Goal: Transaction & Acquisition: Purchase product/service

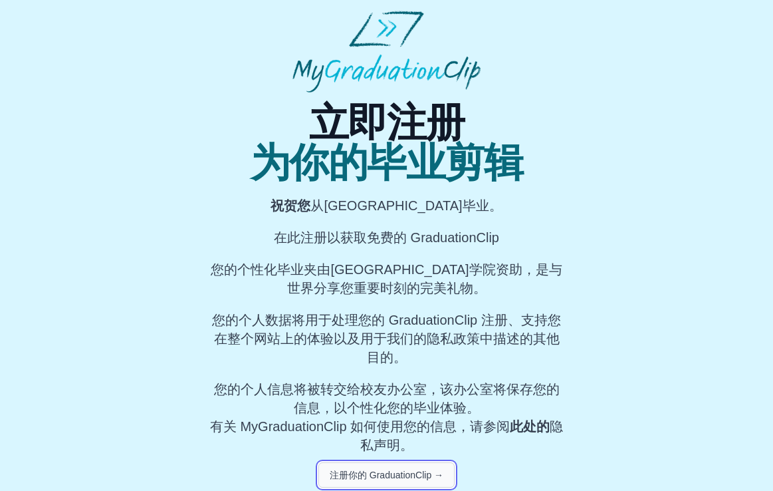
click at [413, 473] on font "注册你的 GraduationClip →" at bounding box center [387, 474] width 114 height 11
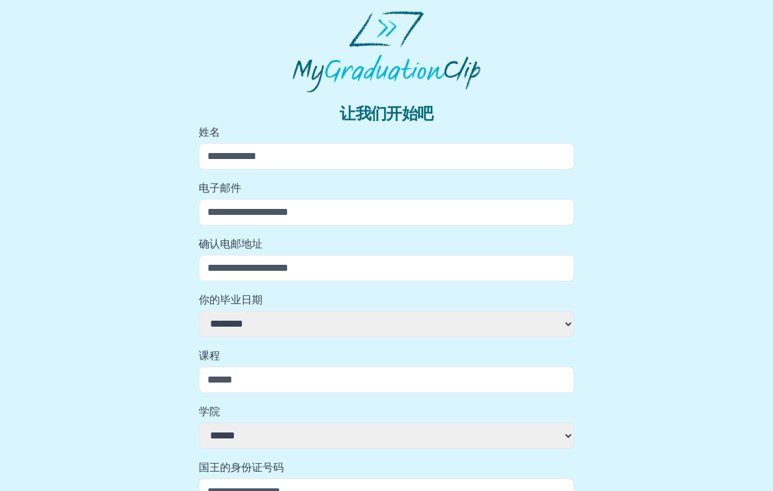
click at [345, 154] on input "姓名" at bounding box center [387, 156] width 376 height 27
type input "**********"
type input "**"
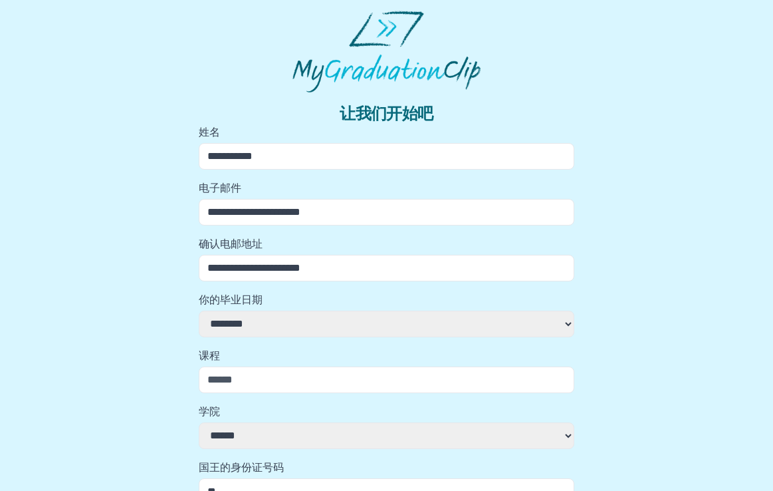
select select
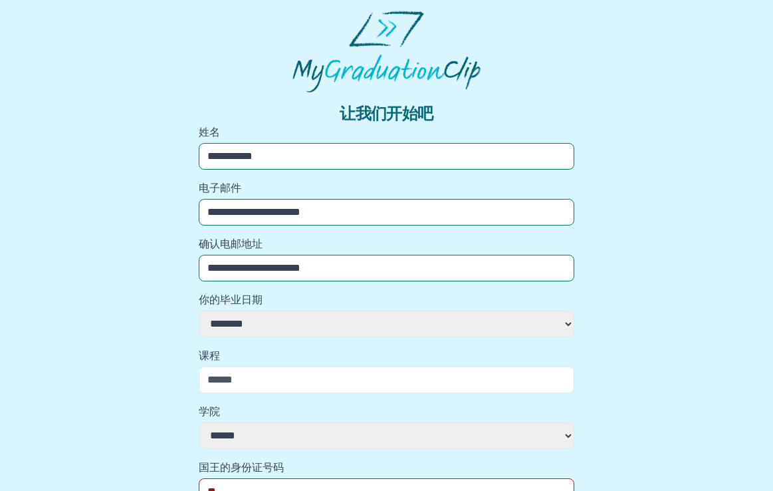
click at [316, 321] on select "**********" at bounding box center [387, 323] width 376 height 27
select select
select select "**********"
click at [199, 310] on select "**********" at bounding box center [387, 323] width 376 height 27
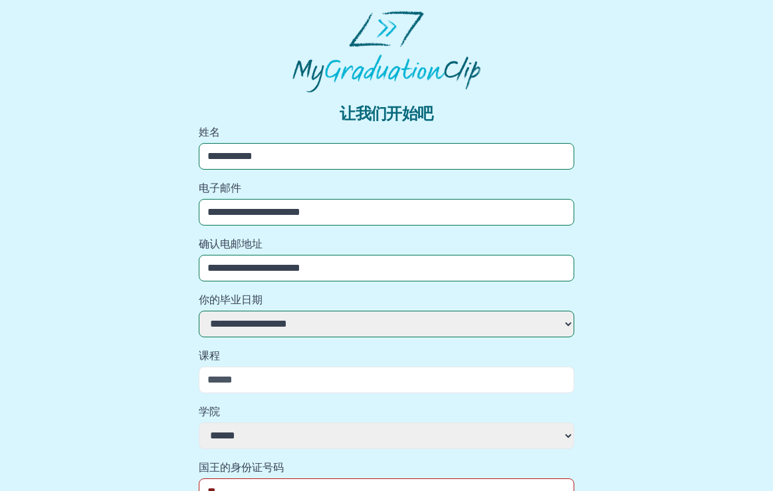
select select
click at [303, 380] on input "课程" at bounding box center [387, 379] width 376 height 27
type input "**********"
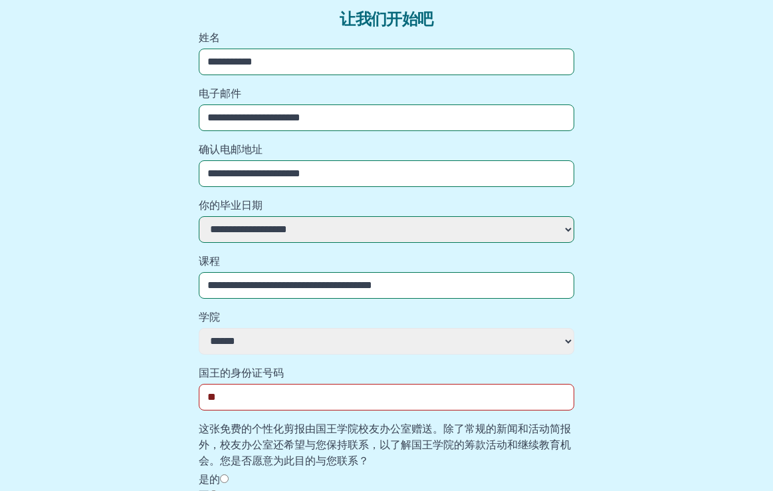
scroll to position [106, 0]
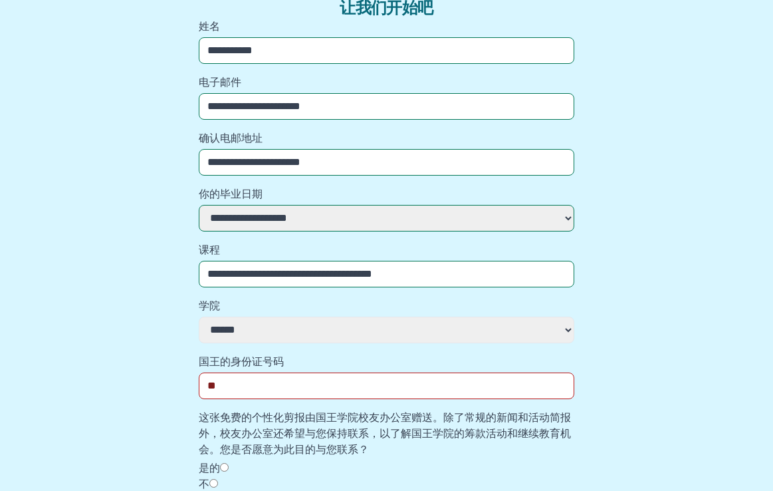
click at [345, 334] on select "**********" at bounding box center [387, 329] width 376 height 27
select select "**********"
click at [199, 316] on select "**********" at bounding box center [387, 329] width 376 height 27
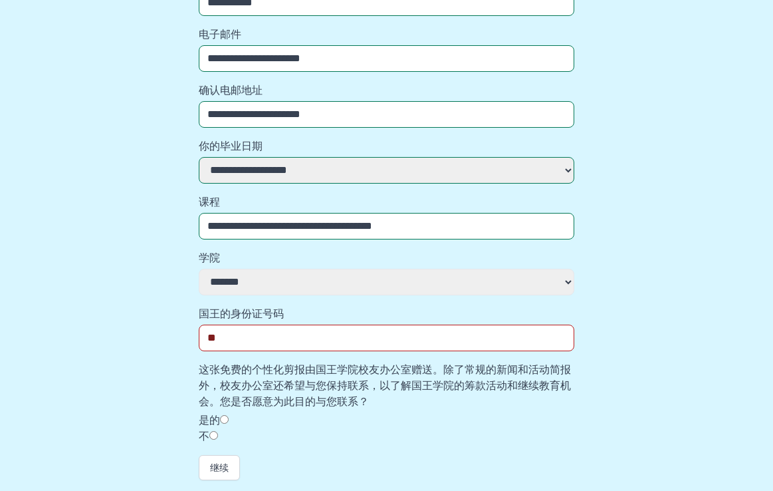
click at [313, 330] on input "国王的身份证号码" at bounding box center [387, 337] width 376 height 27
type input "*"
type input "*********"
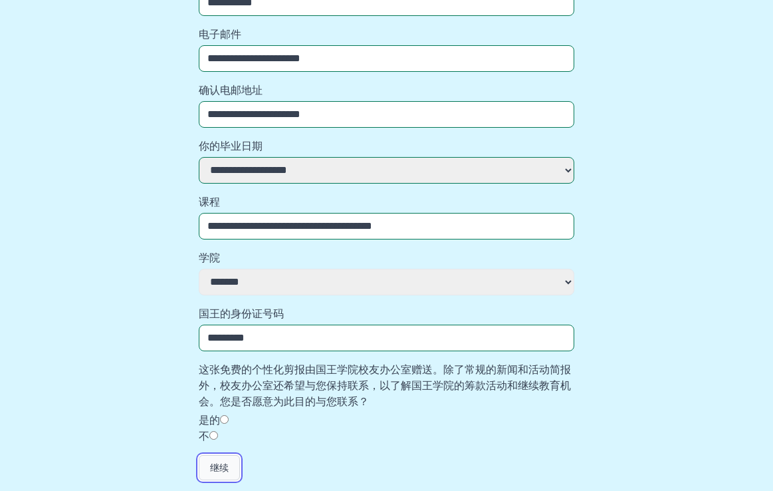
click at [222, 473] on font "继续" at bounding box center [219, 467] width 19 height 13
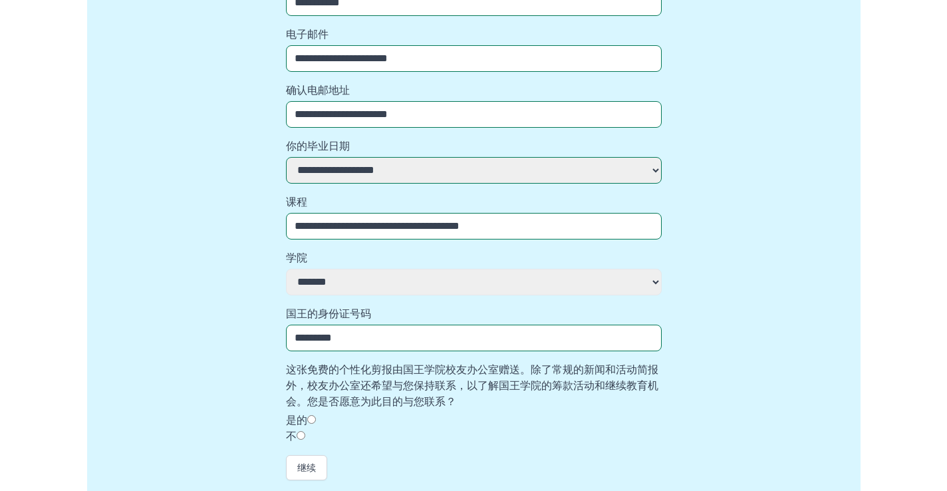
scroll to position [0, 0]
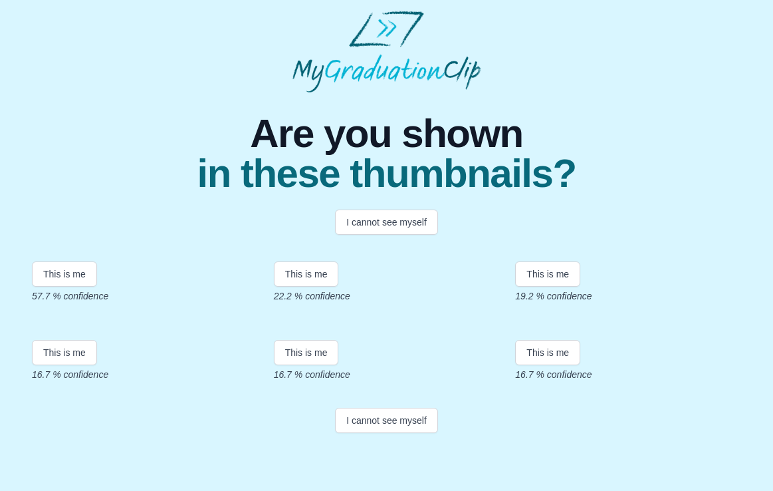
scroll to position [79, 0]
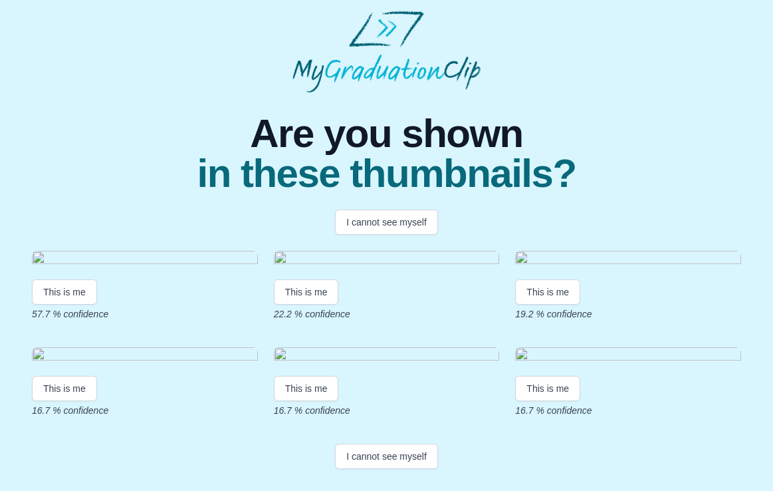
click at [74, 269] on img at bounding box center [145, 260] width 226 height 18
click at [74, 304] on button "This is me" at bounding box center [64, 291] width 65 height 25
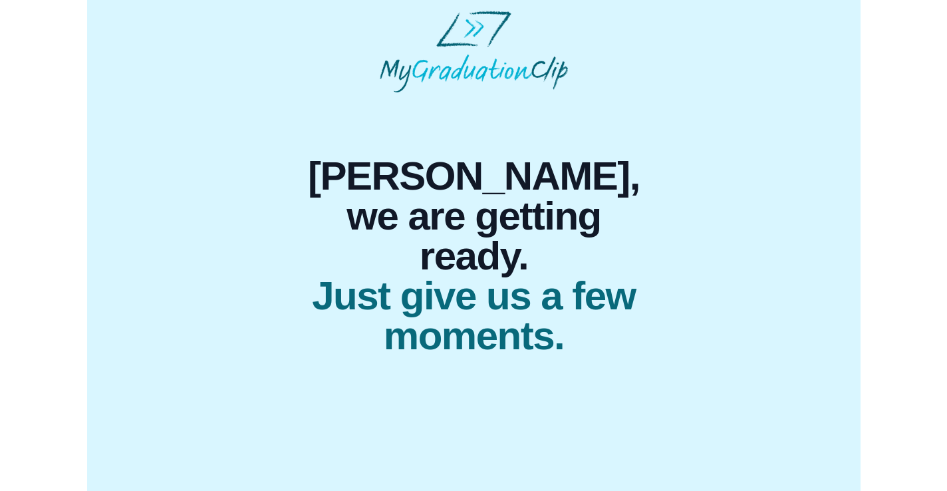
scroll to position [0, 0]
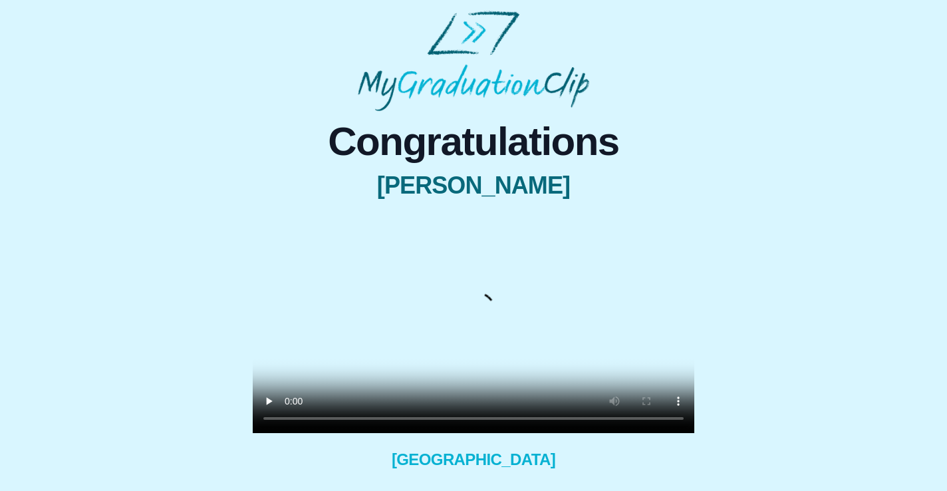
scroll to position [53, 0]
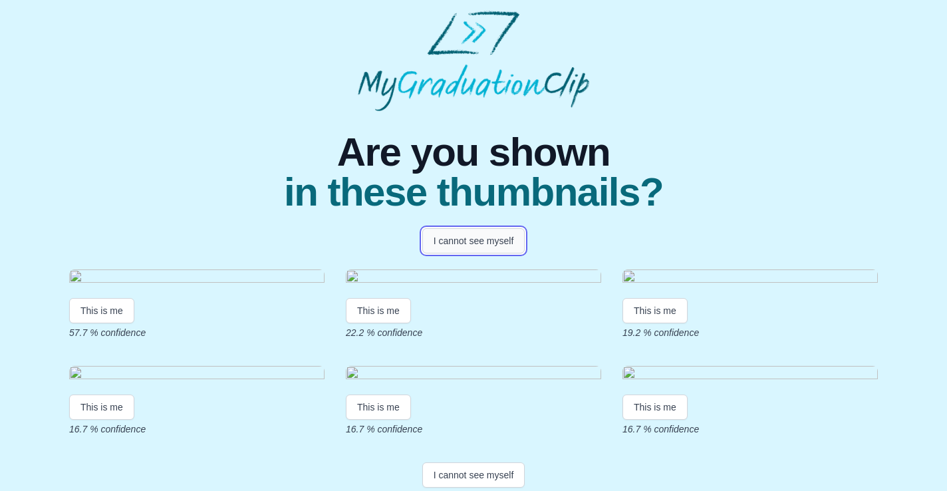
click at [486, 242] on button "I cannot see myself" at bounding box center [473, 240] width 103 height 25
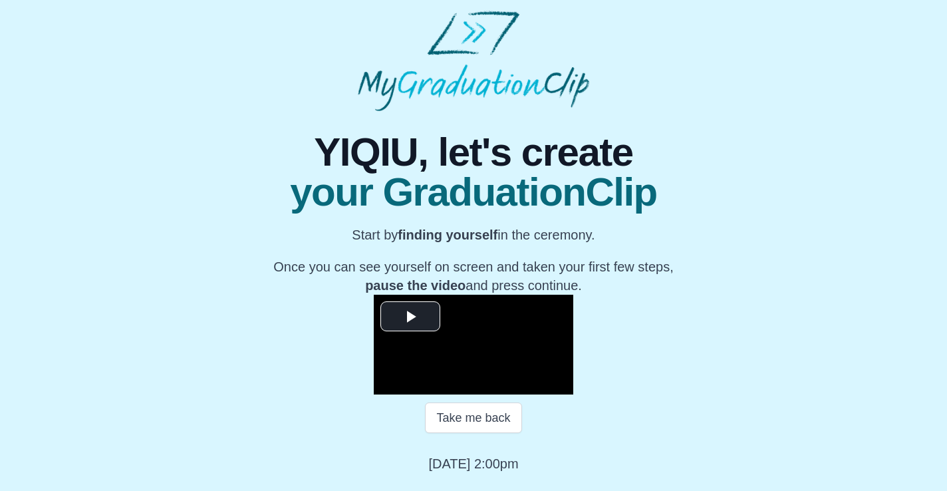
scroll to position [160, 0]
click at [410, 316] on span "Video Player" at bounding box center [410, 316] width 0 height 0
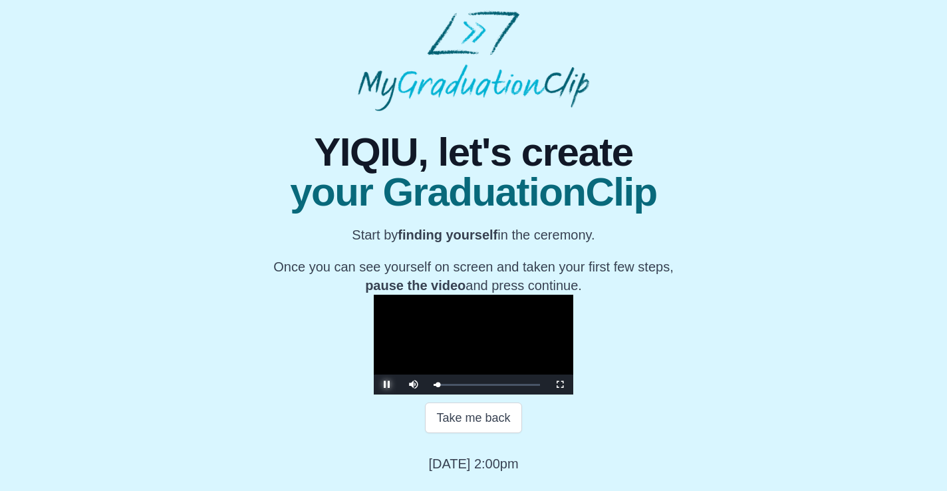
click at [387, 384] on span "Video Player" at bounding box center [387, 384] width 0 height 0
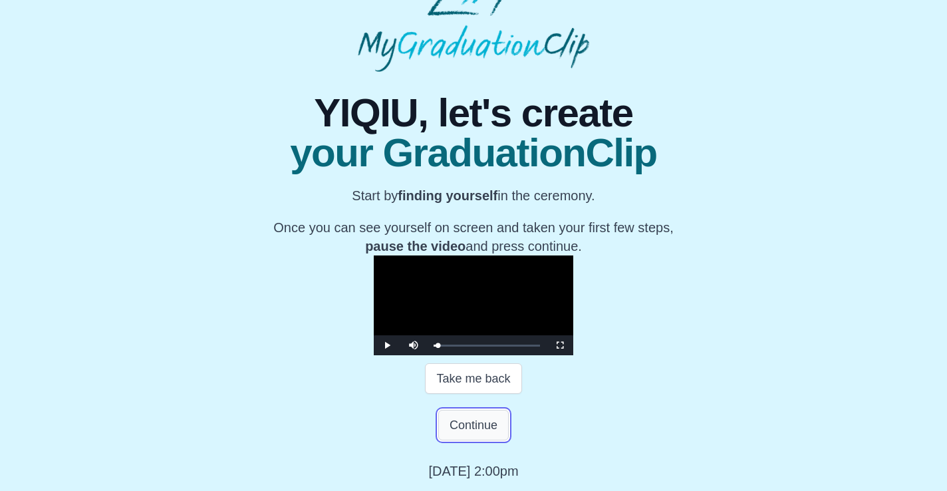
click at [466, 440] on button "Continue" at bounding box center [473, 424] width 70 height 31
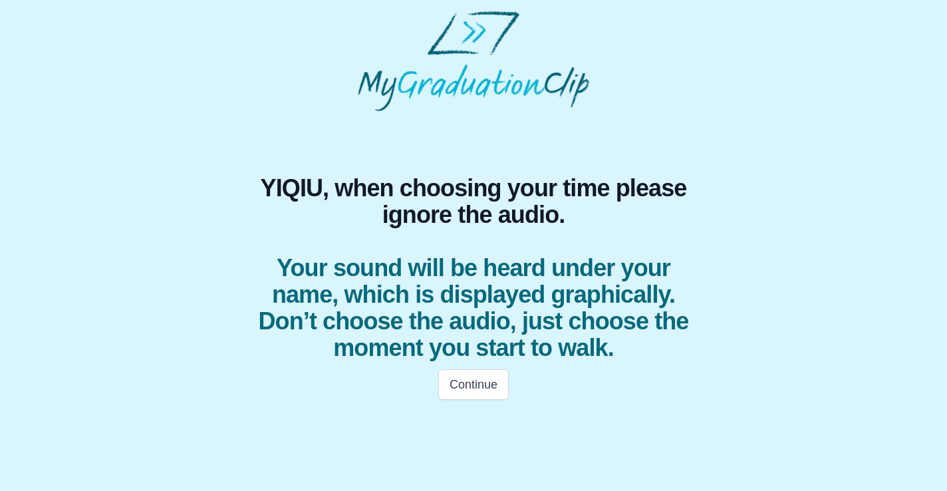
scroll to position [0, 0]
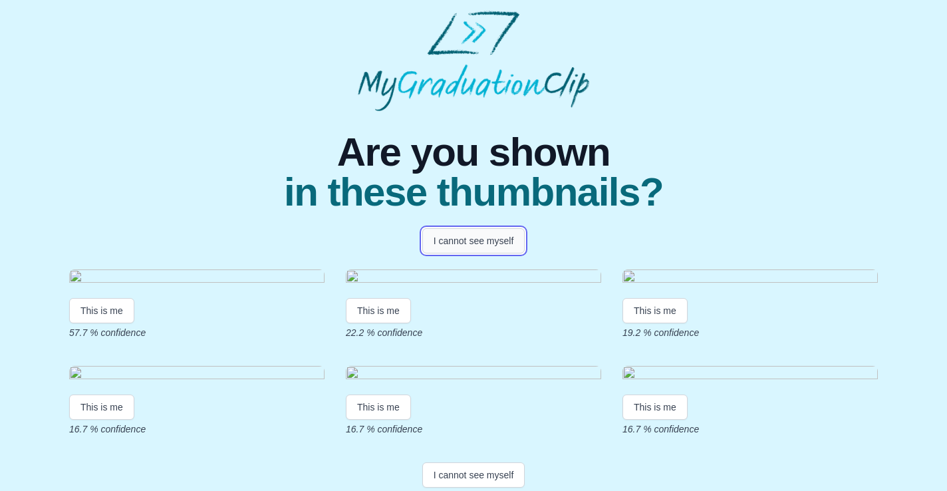
click at [457, 242] on button "I cannot see myself" at bounding box center [473, 240] width 103 height 25
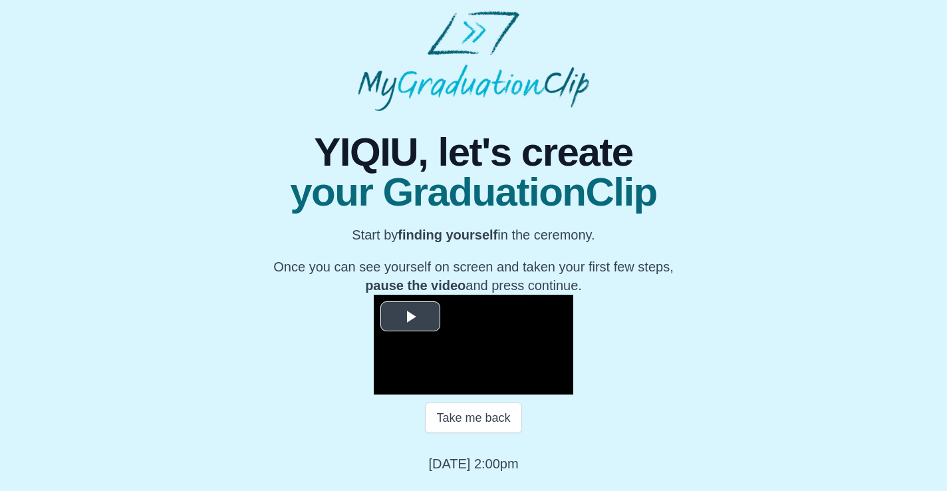
scroll to position [106, 0]
click at [410, 316] on span "Video Player" at bounding box center [410, 316] width 0 height 0
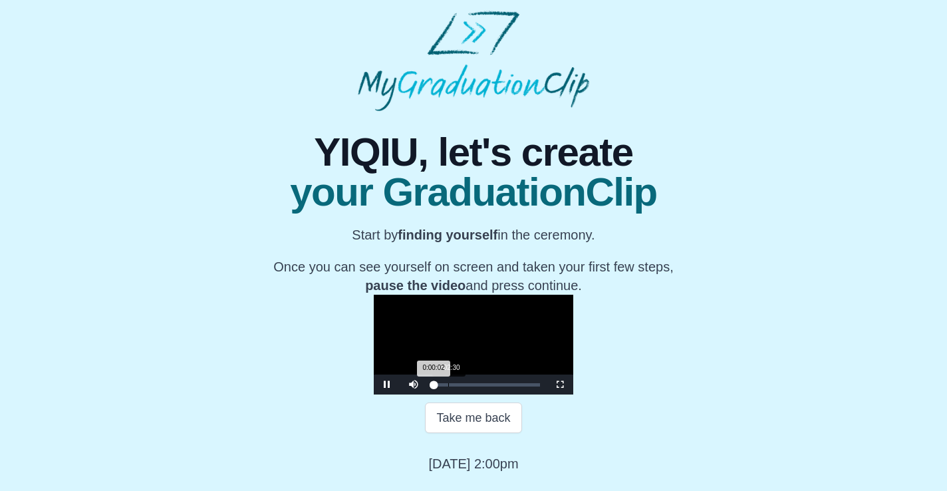
click at [433, 386] on div "Loaded : 0% 0:02:30 0:00:02 Progress : 0%" at bounding box center [486, 384] width 106 height 3
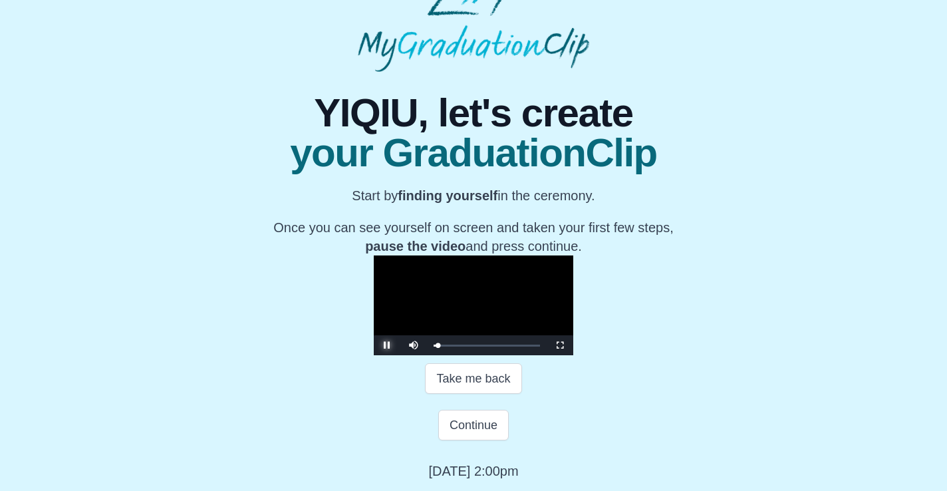
click at [387, 345] on span "Video Player" at bounding box center [387, 345] width 0 height 0
click at [482, 440] on button "Continue" at bounding box center [473, 424] width 70 height 31
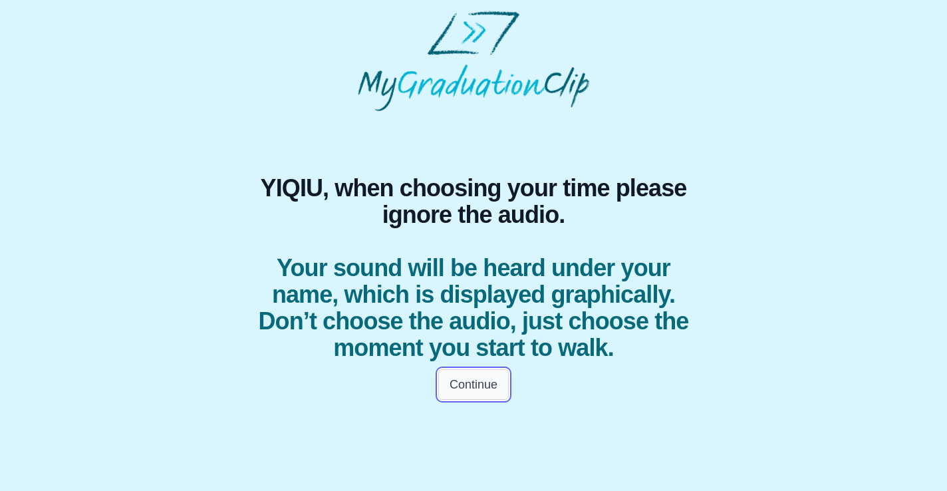
click at [480, 391] on button "Continue" at bounding box center [473, 384] width 70 height 31
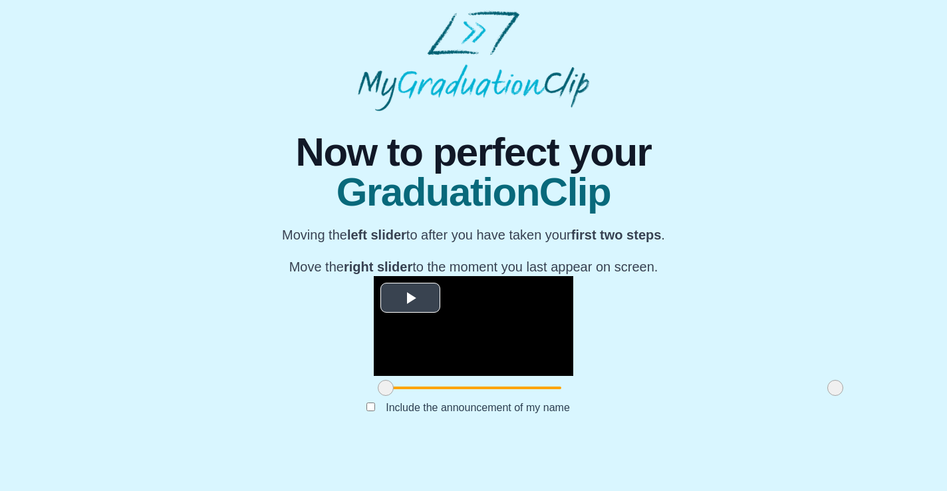
scroll to position [128, 0]
click at [410, 298] on span "Video Player" at bounding box center [410, 298] width 0 height 0
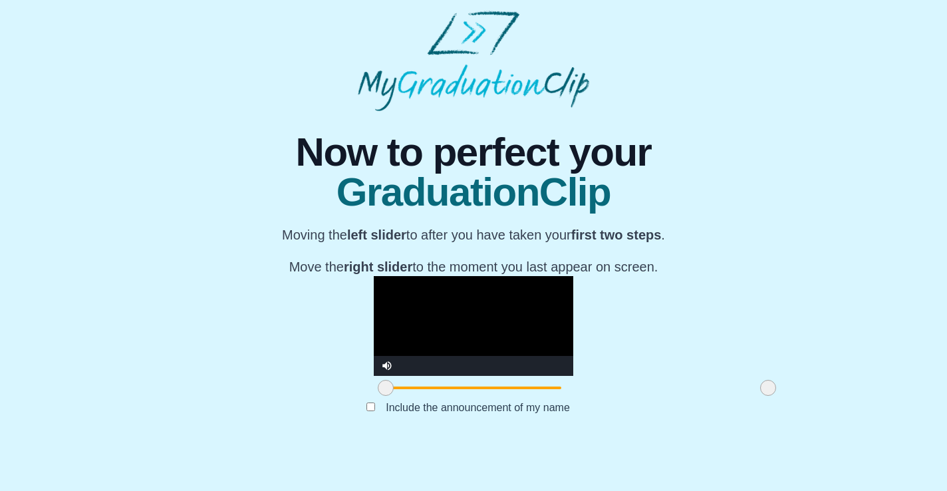
drag, startPoint x: 694, startPoint y: 427, endPoint x: 627, endPoint y: 425, distance: 67.2
click at [760, 396] on span at bounding box center [768, 388] width 16 height 16
drag, startPoint x: 627, startPoint y: 425, endPoint x: 707, endPoint y: 421, distance: 79.9
click at [823, 400] on div at bounding box center [835, 388] width 24 height 24
drag, startPoint x: 253, startPoint y: 426, endPoint x: 247, endPoint y: 425, distance: 6.8
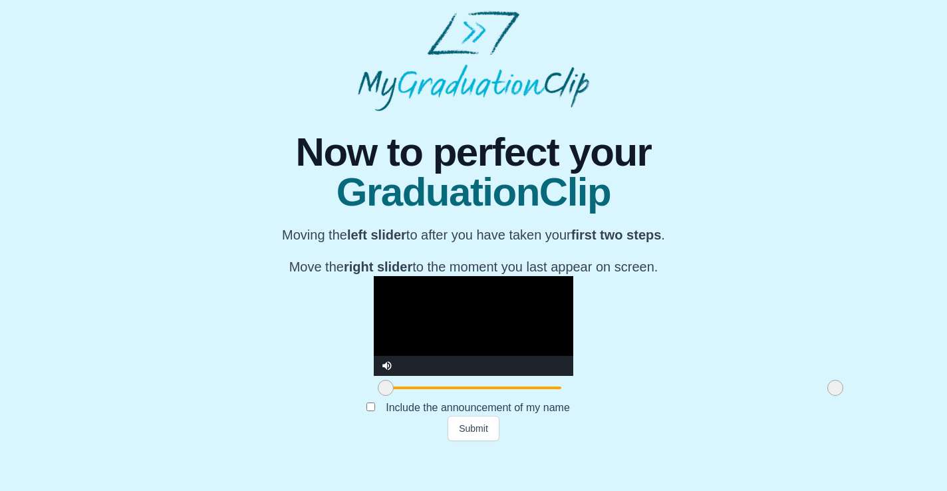
click at [378, 396] on span at bounding box center [386, 388] width 16 height 16
drag, startPoint x: 246, startPoint y: 426, endPoint x: 298, endPoint y: 429, distance: 51.9
click at [429, 396] on span at bounding box center [437, 388] width 16 height 16
click at [387, 356] on span "Video Player" at bounding box center [387, 356] width 0 height 0
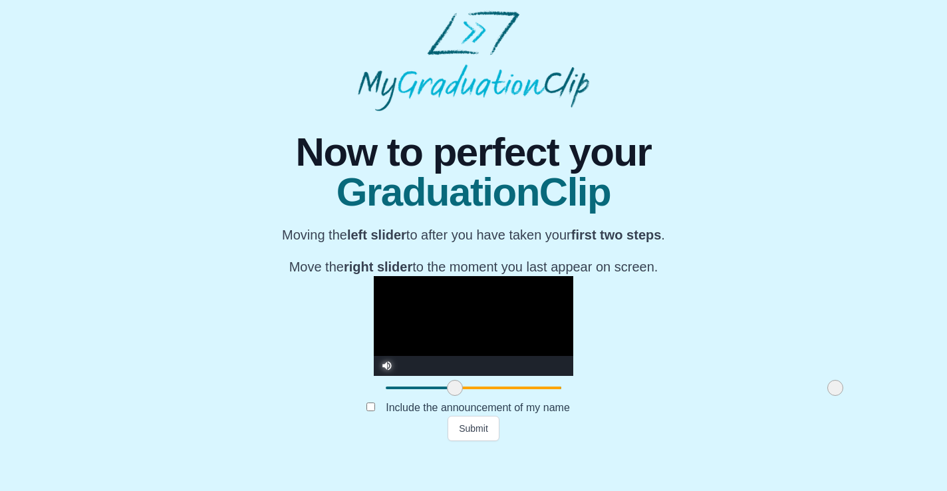
drag, startPoint x: 302, startPoint y: 428, endPoint x: 320, endPoint y: 427, distance: 17.3
click at [447, 396] on span at bounding box center [455, 388] width 16 height 16
click at [475, 441] on button "Submit" at bounding box center [473, 427] width 52 height 25
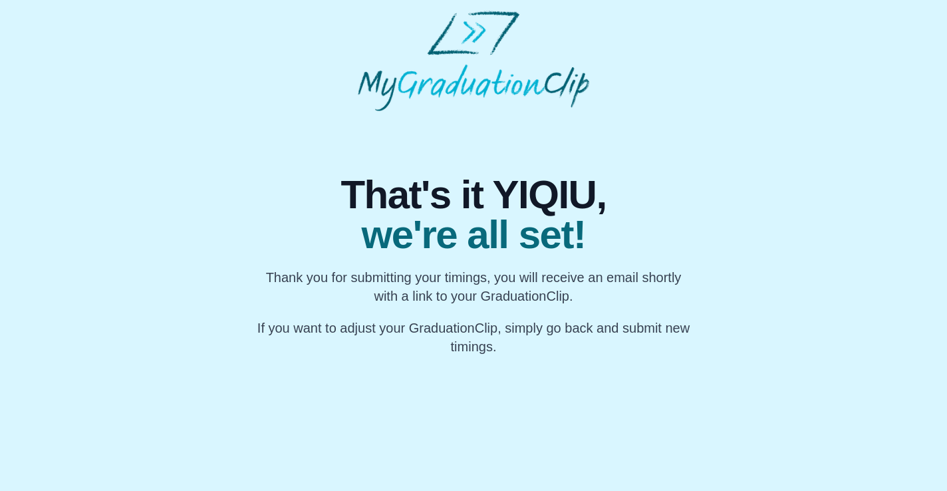
scroll to position [0, 0]
click at [540, 221] on span "we're all set!" at bounding box center [473, 235] width 441 height 40
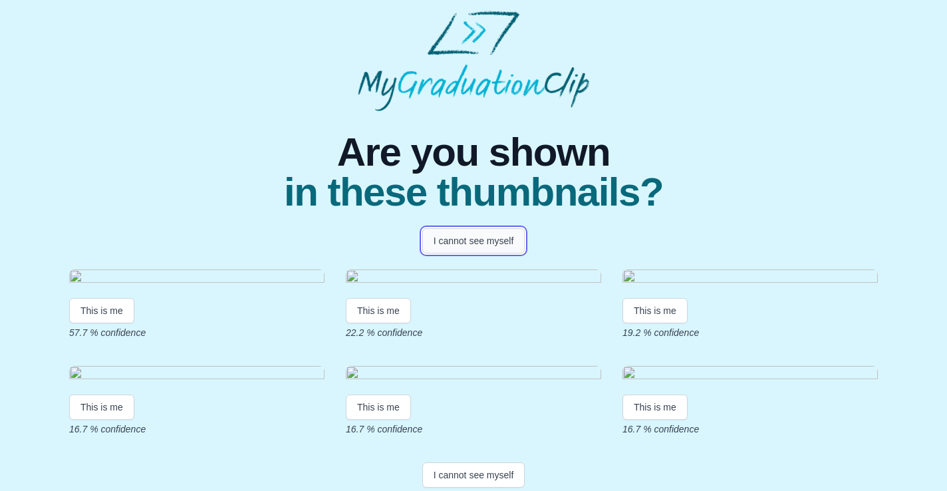
click at [493, 239] on button "I cannot see myself" at bounding box center [473, 240] width 103 height 25
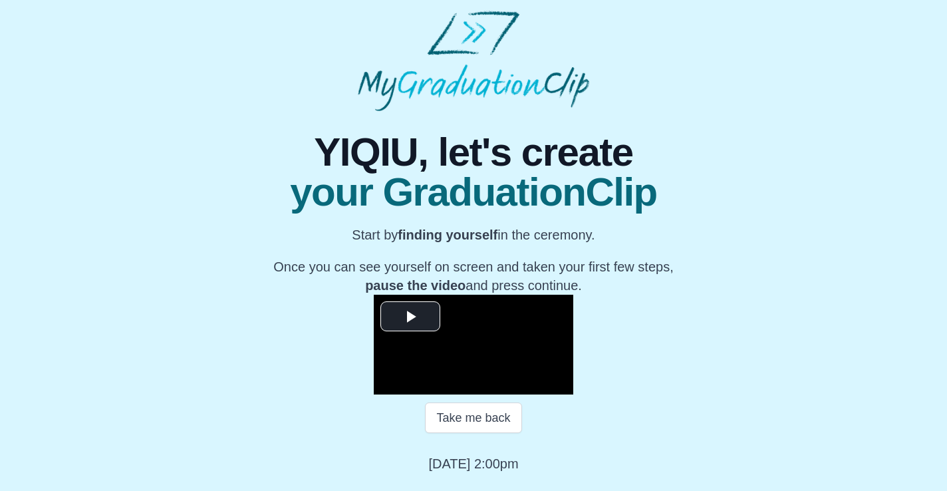
scroll to position [123, 0]
click at [410, 316] on span "Video Player" at bounding box center [410, 316] width 0 height 0
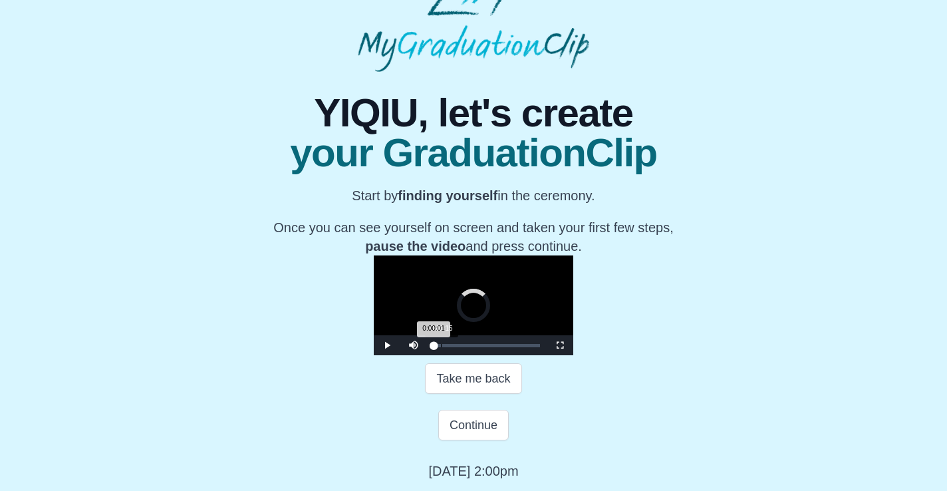
click at [433, 347] on div "Loaded : 0% 0:01:15 0:00:01 Progress : 0%" at bounding box center [486, 345] width 106 height 3
click at [448, 347] on div "0:02:30" at bounding box center [448, 345] width 1 height 3
click at [387, 345] on span "Video Player" at bounding box center [387, 345] width 0 height 0
click at [481, 440] on button "Continue" at bounding box center [473, 424] width 70 height 31
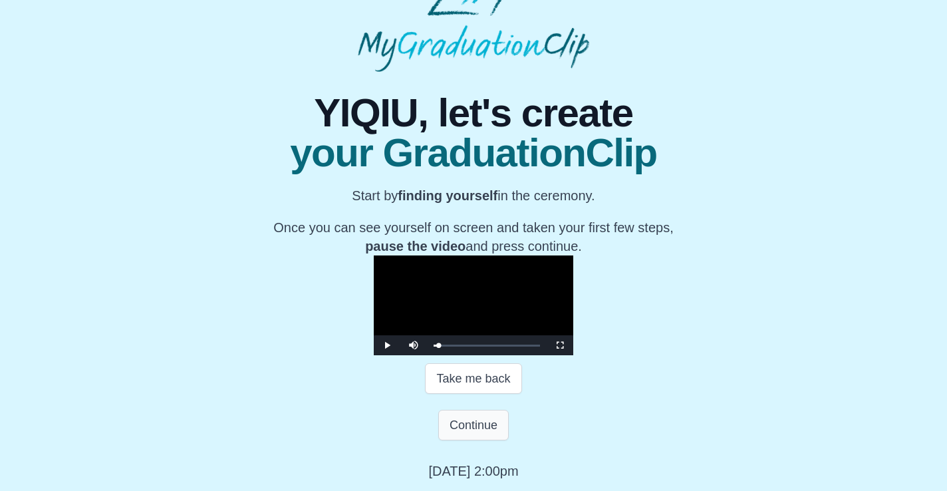
scroll to position [0, 0]
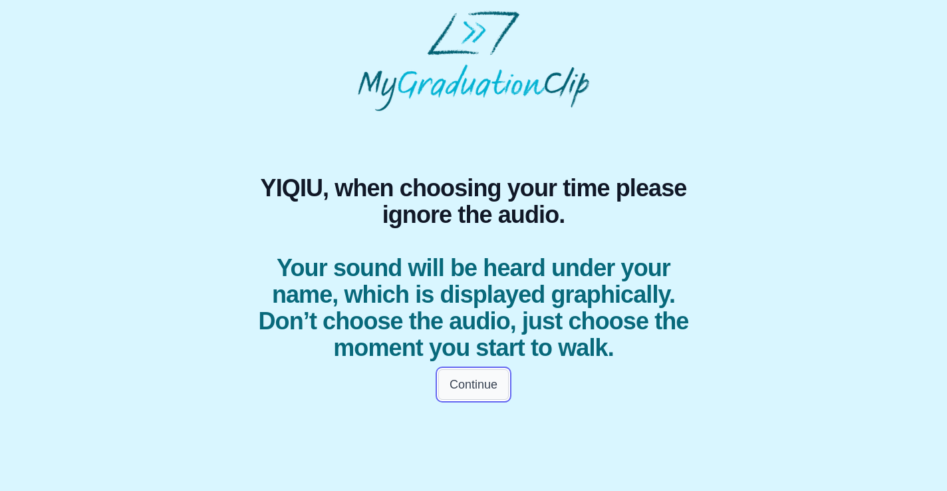
click at [481, 384] on button "Continue" at bounding box center [473, 384] width 70 height 31
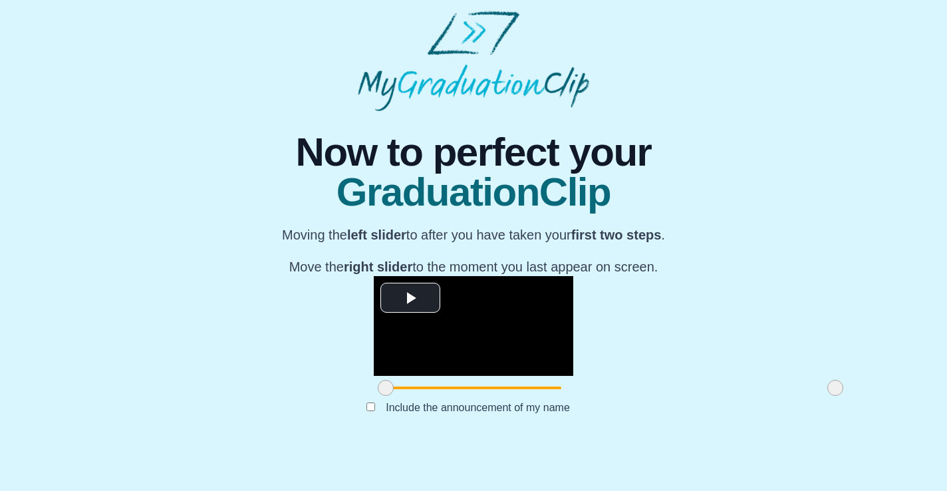
scroll to position [128, 0]
click at [410, 298] on span "Video Player" at bounding box center [410, 298] width 0 height 0
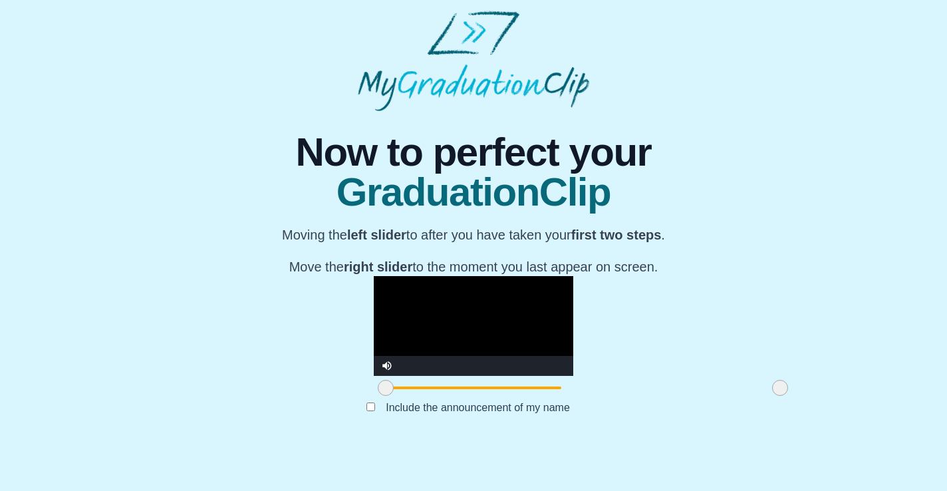
drag, startPoint x: 696, startPoint y: 425, endPoint x: 641, endPoint y: 422, distance: 55.3
click at [772, 396] on span at bounding box center [780, 388] width 16 height 16
click at [374, 338] on video "Video Player" at bounding box center [473, 326] width 199 height 100
drag, startPoint x: 245, startPoint y: 428, endPoint x: 393, endPoint y: 427, distance: 148.2
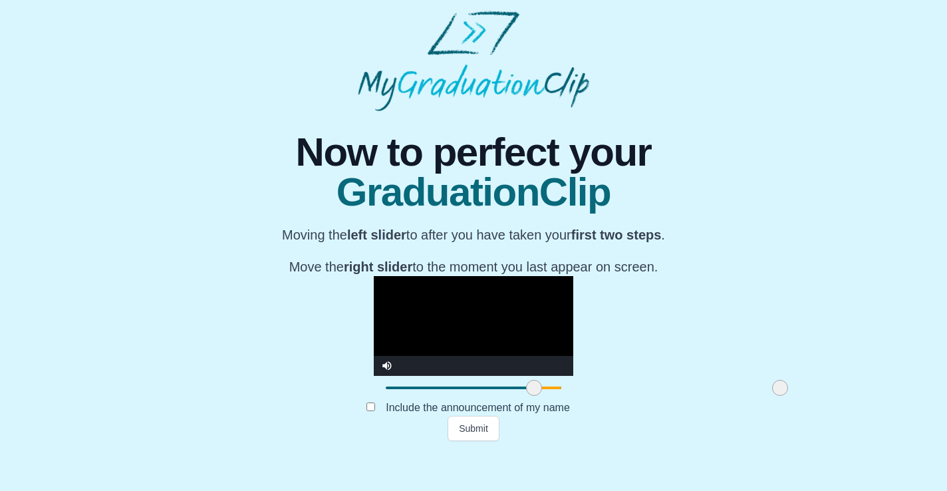
click at [526, 396] on span at bounding box center [534, 388] width 16 height 16
click at [465, 326] on video "Video Player" at bounding box center [473, 326] width 199 height 100
click at [527, 370] on video "Video Player" at bounding box center [473, 326] width 199 height 100
click at [771, 396] on span at bounding box center [779, 388] width 16 height 16
click at [485, 441] on button "Submit" at bounding box center [473, 427] width 52 height 25
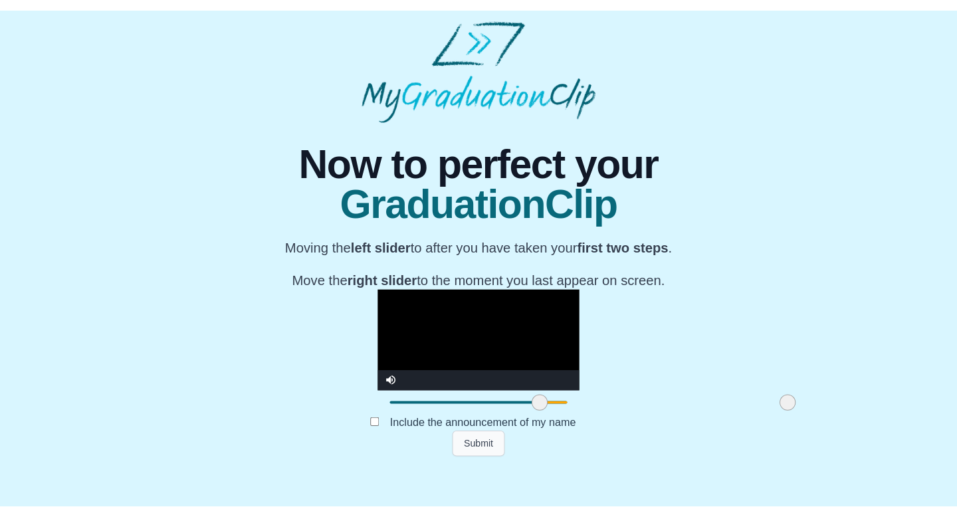
scroll to position [0, 0]
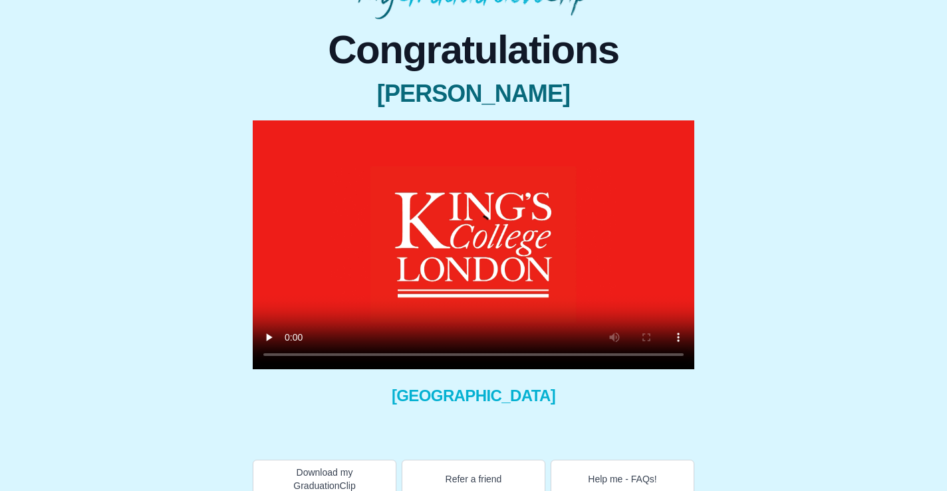
scroll to position [97, 0]
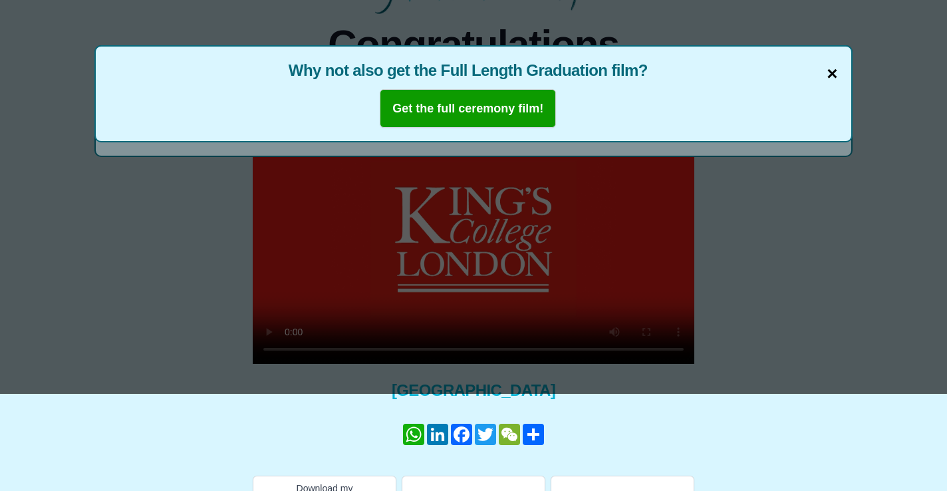
click at [835, 73] on span "×" at bounding box center [831, 74] width 11 height 28
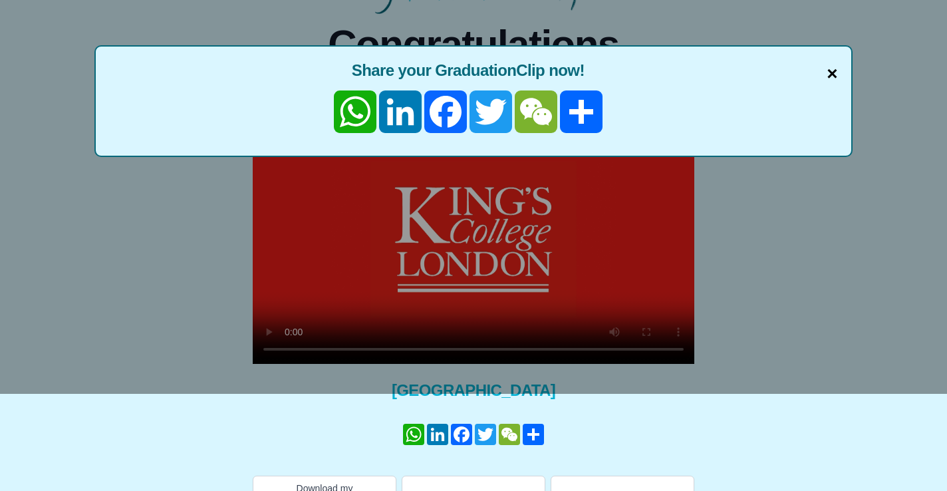
click at [829, 70] on span "×" at bounding box center [831, 74] width 11 height 28
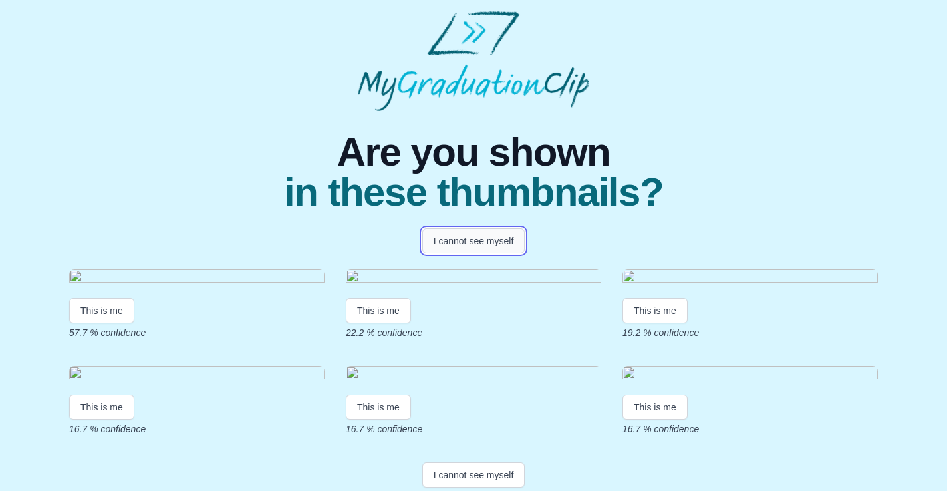
click at [473, 247] on button "I cannot see myself" at bounding box center [473, 240] width 103 height 25
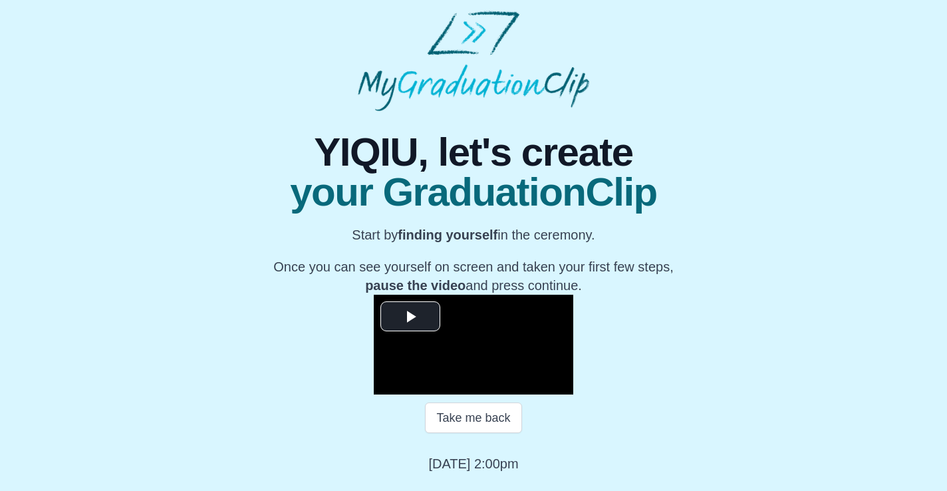
scroll to position [160, 0]
click at [410, 316] on span "Video Player" at bounding box center [410, 316] width 0 height 0
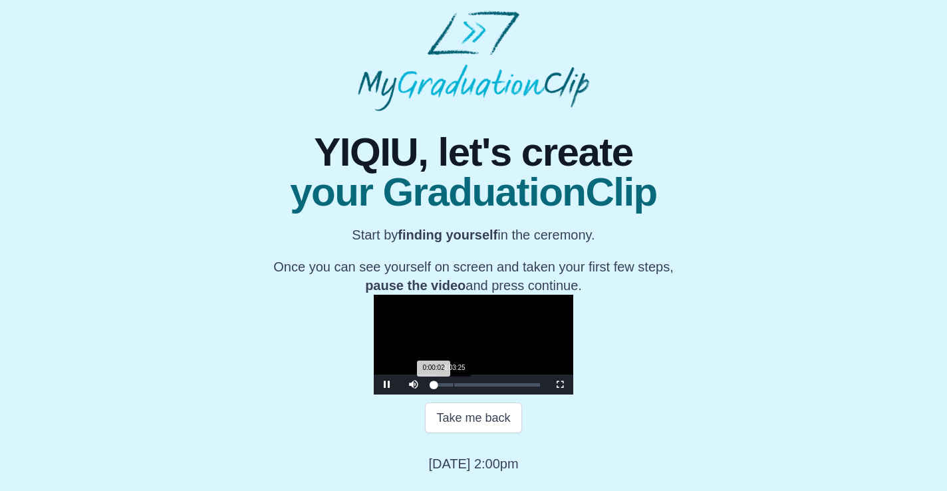
click at [453, 386] on div "0:03:25" at bounding box center [453, 384] width 1 height 3
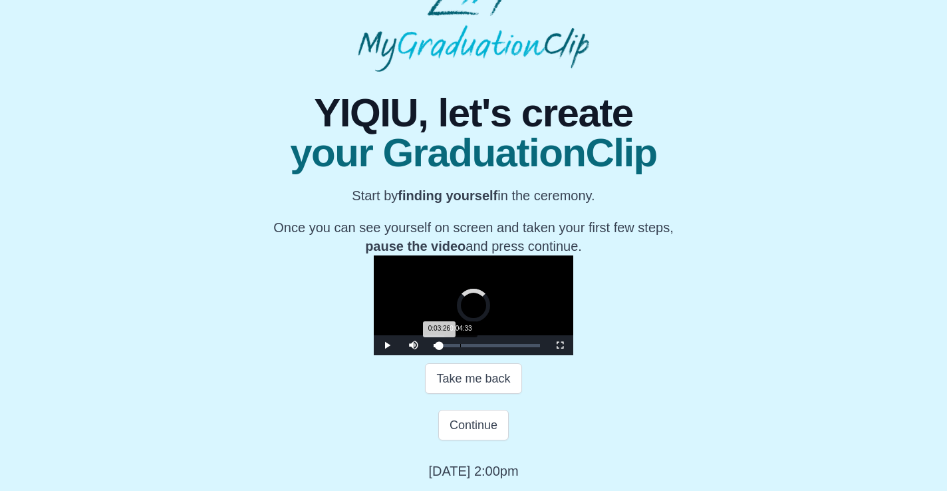
click at [460, 347] on div "0:04:33" at bounding box center [460, 345] width 1 height 3
click at [445, 347] on div "0:01:56" at bounding box center [445, 345] width 1 height 3
click at [433, 347] on div "Loaded : 0% 0:03:18 0:03:18 Progress : 0%" at bounding box center [486, 345] width 106 height 3
click at [433, 347] on div "0:03:21 Progress : 0%" at bounding box center [435, 345] width 5 height 3
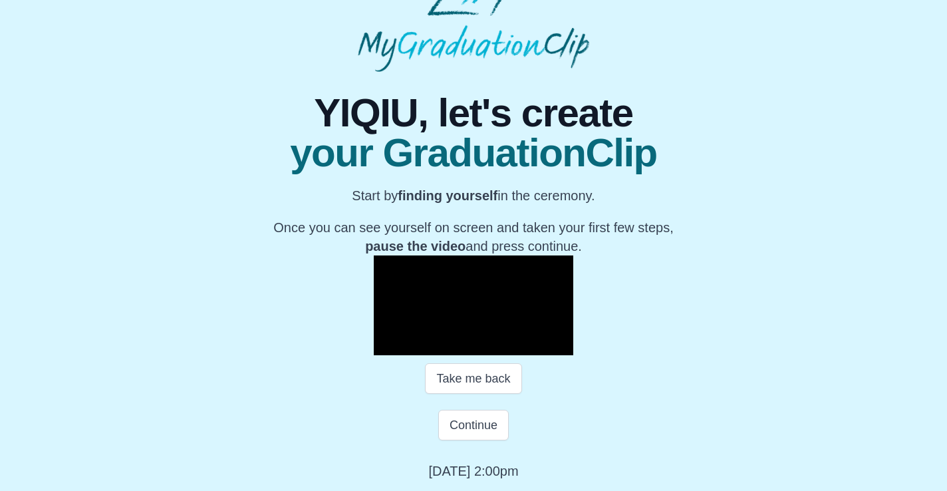
click at [387, 345] on span "Video Player" at bounding box center [387, 345] width 0 height 0
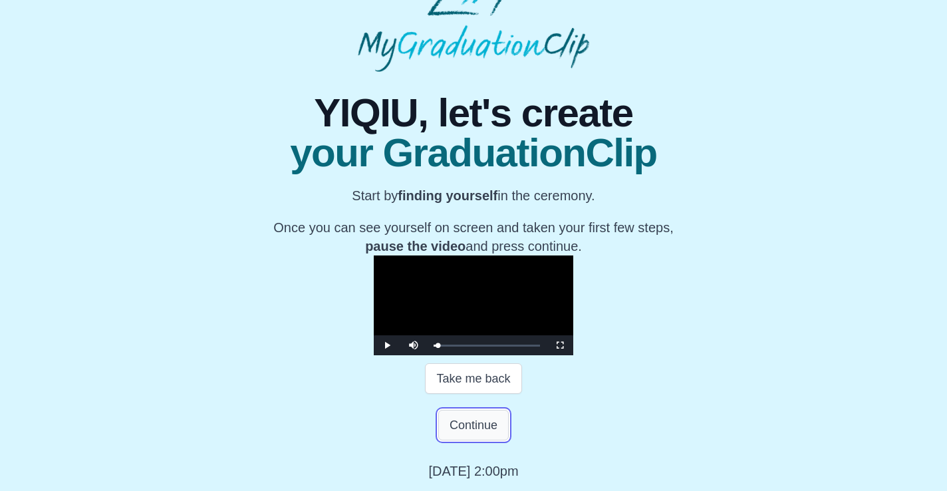
click at [491, 440] on button "Continue" at bounding box center [473, 424] width 70 height 31
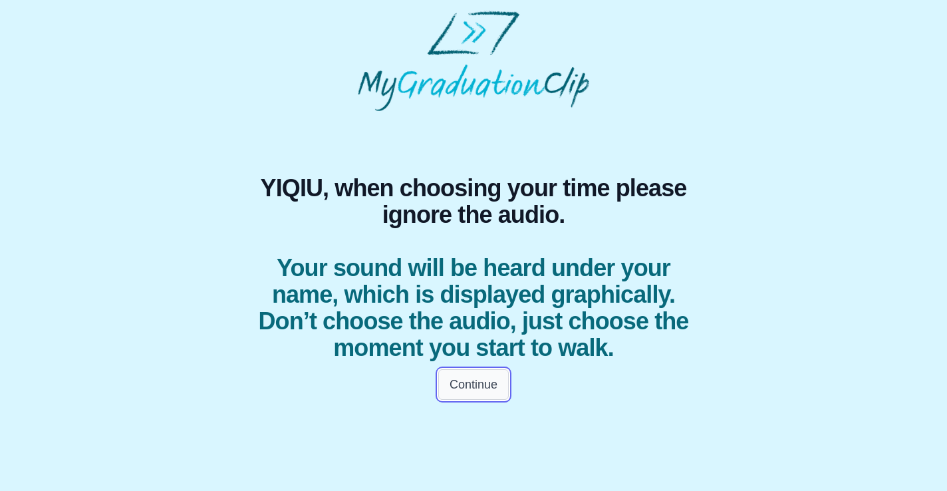
click at [478, 378] on button "Continue" at bounding box center [473, 384] width 70 height 31
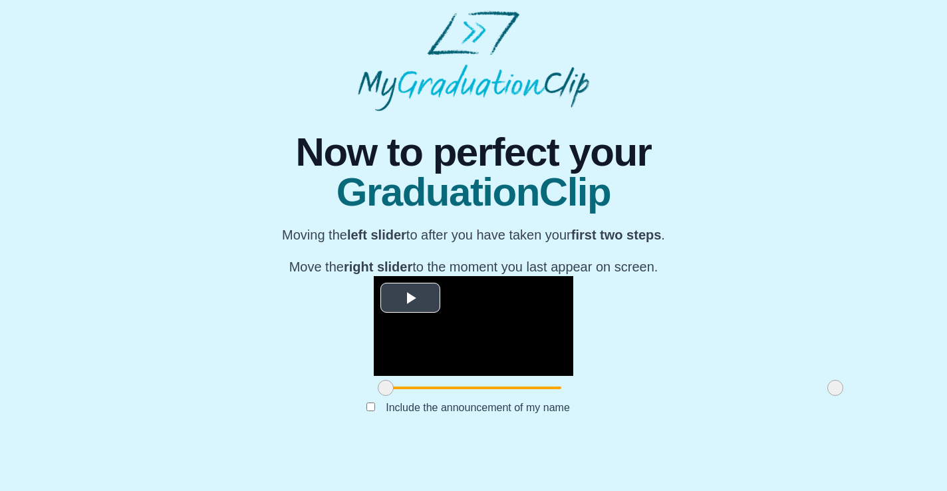
scroll to position [128, 0]
click at [410, 298] on span "Video Player" at bounding box center [410, 298] width 0 height 0
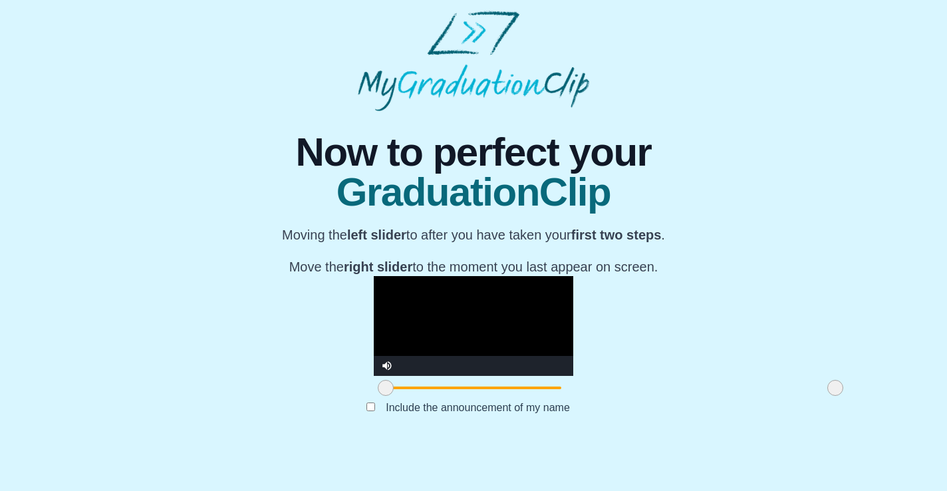
click at [573, 276] on video "Video Player" at bounding box center [473, 326] width 199 height 100
drag, startPoint x: 251, startPoint y: 427, endPoint x: 276, endPoint y: 425, distance: 25.3
click at [403, 396] on span at bounding box center [411, 388] width 16 height 16
drag, startPoint x: 689, startPoint y: 430, endPoint x: 706, endPoint y: 430, distance: 16.6
click at [823, 400] on div at bounding box center [835, 388] width 24 height 24
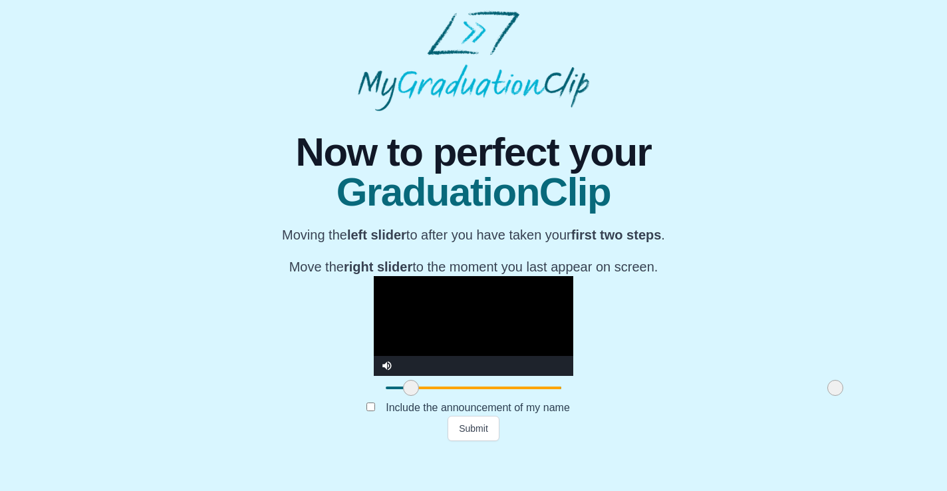
click at [374, 276] on video "Video Player" at bounding box center [473, 326] width 199 height 100
drag, startPoint x: 273, startPoint y: 427, endPoint x: 260, endPoint y: 427, distance: 13.3
click at [390, 396] on span at bounding box center [398, 388] width 16 height 16
click at [374, 276] on video "Video Player" at bounding box center [473, 326] width 199 height 100
click at [393, 396] on span at bounding box center [401, 388] width 16 height 16
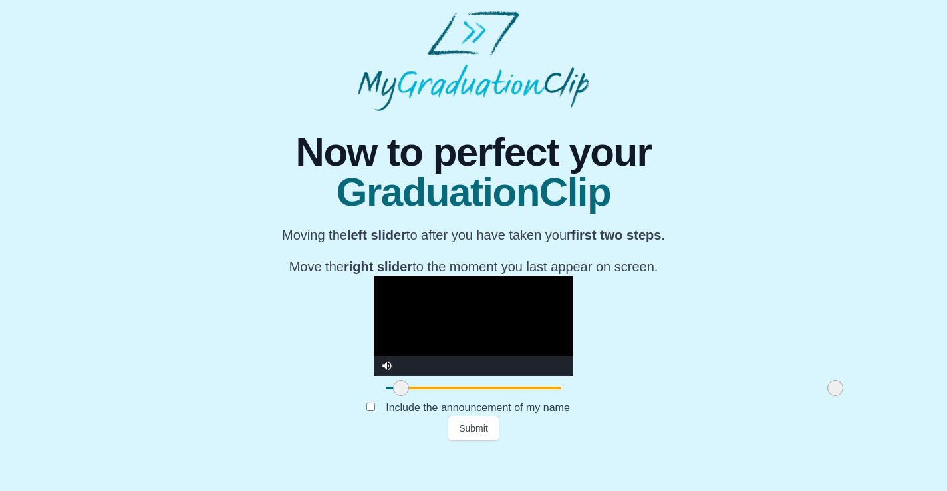
click at [374, 308] on video "Video Player" at bounding box center [473, 326] width 199 height 100
click at [398, 396] on span at bounding box center [406, 388] width 16 height 16
click at [374, 336] on video "Video Player" at bounding box center [473, 326] width 199 height 100
drag, startPoint x: 270, startPoint y: 426, endPoint x: 348, endPoint y: 426, distance: 77.8
click at [475, 396] on span at bounding box center [483, 388] width 16 height 16
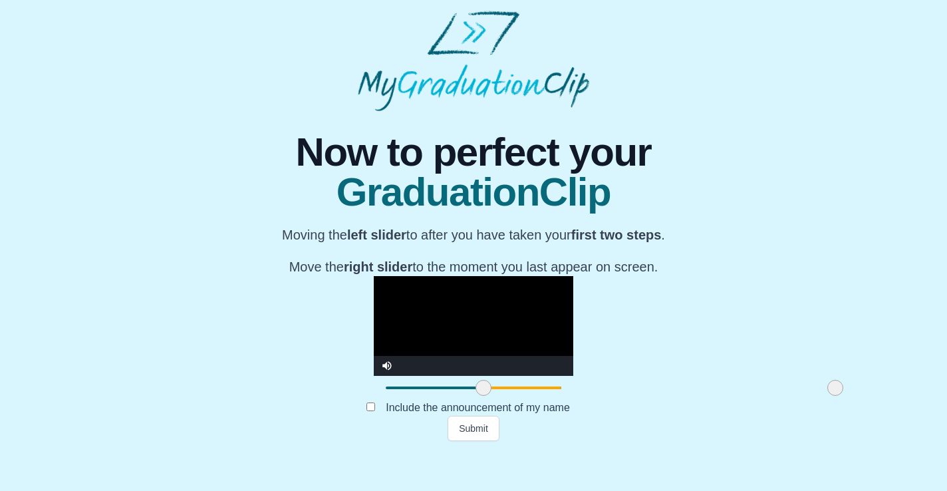
click at [374, 328] on video "Video Player" at bounding box center [473, 326] width 199 height 100
click at [480, 441] on button "Submit" at bounding box center [473, 427] width 52 height 25
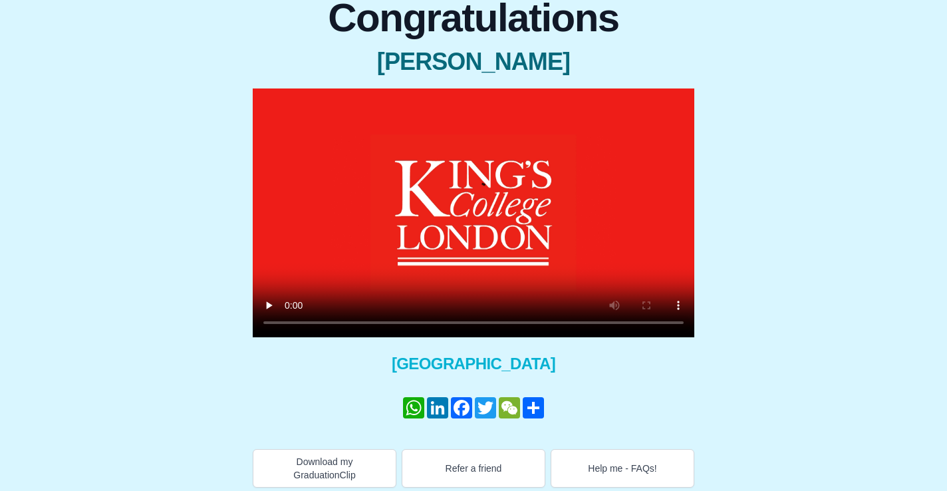
scroll to position [131, 0]
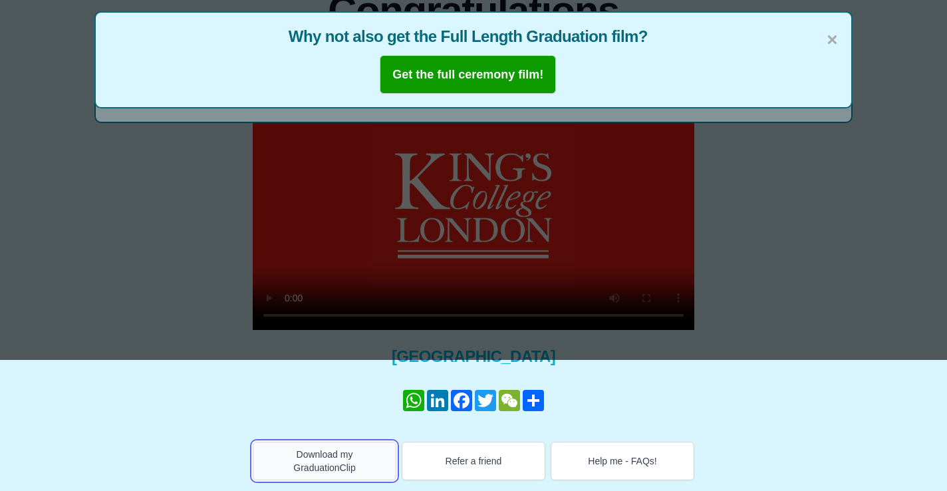
click at [340, 463] on button "Download my GraduationClip" at bounding box center [325, 460] width 144 height 39
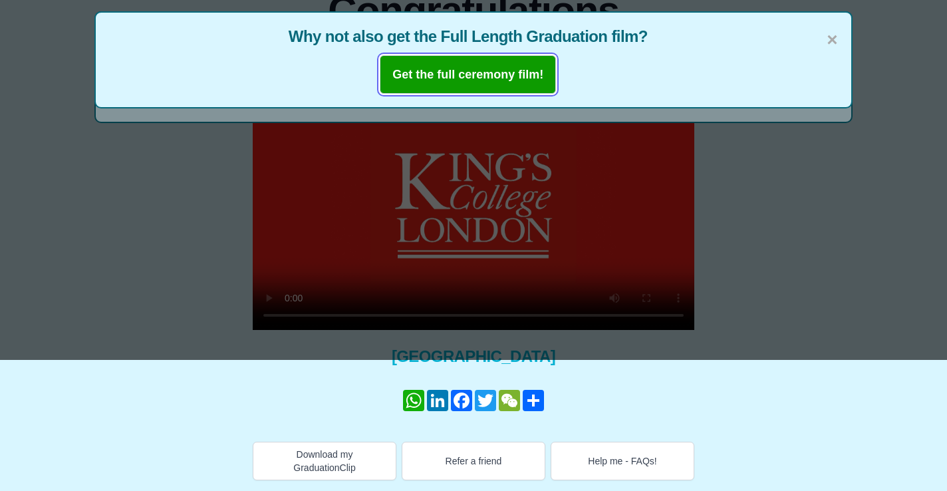
click at [513, 73] on b "Get the full ceremony film!" at bounding box center [467, 74] width 151 height 13
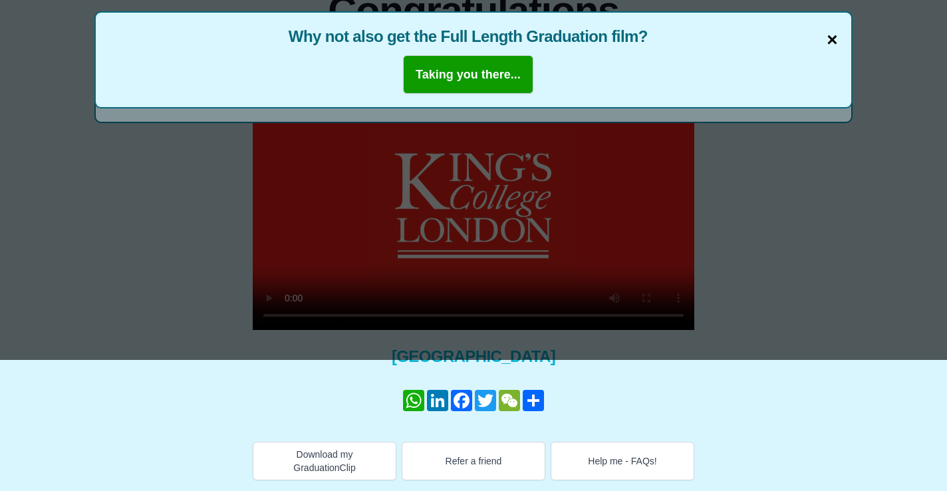
click at [829, 39] on span "×" at bounding box center [831, 40] width 11 height 28
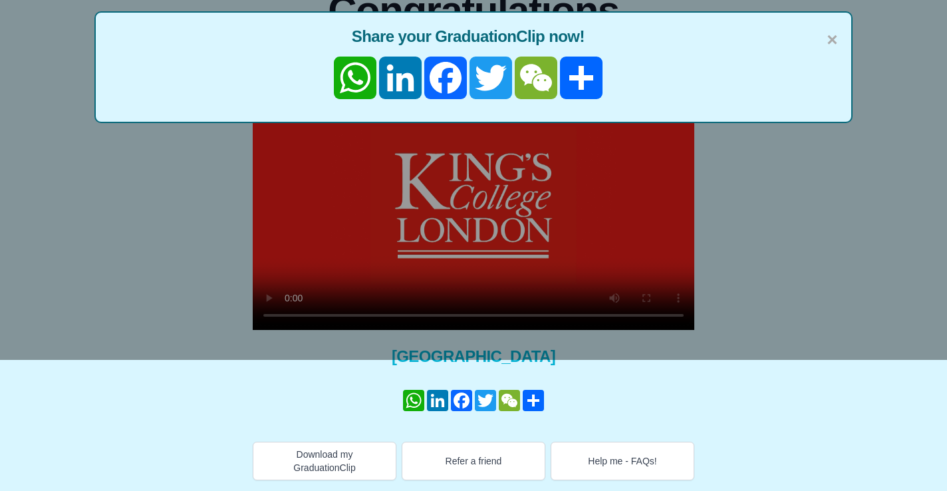
click at [829, 39] on span "×" at bounding box center [831, 40] width 11 height 28
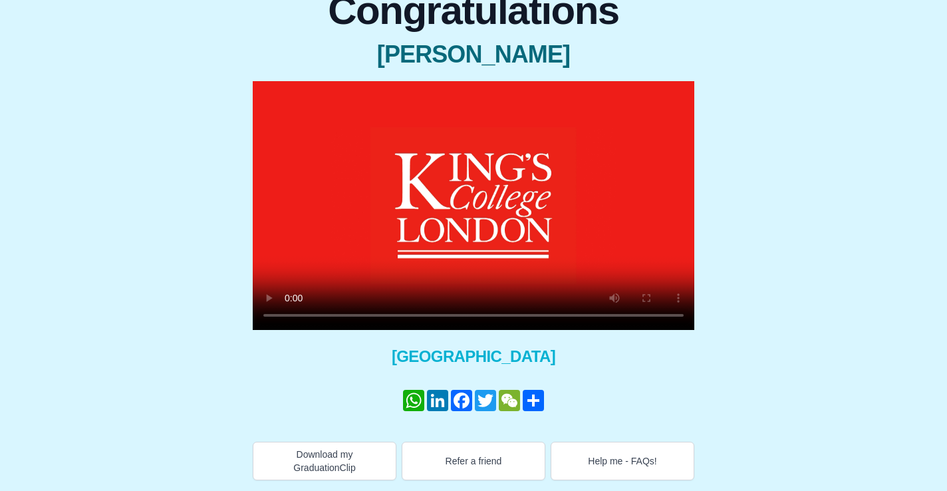
scroll to position [0, 0]
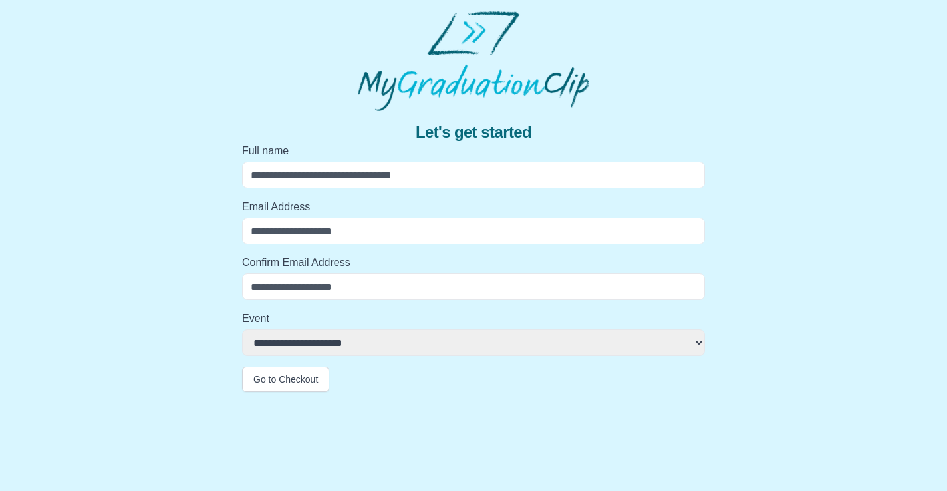
click at [396, 177] on input "Full name" at bounding box center [473, 175] width 463 height 27
type input "**********"
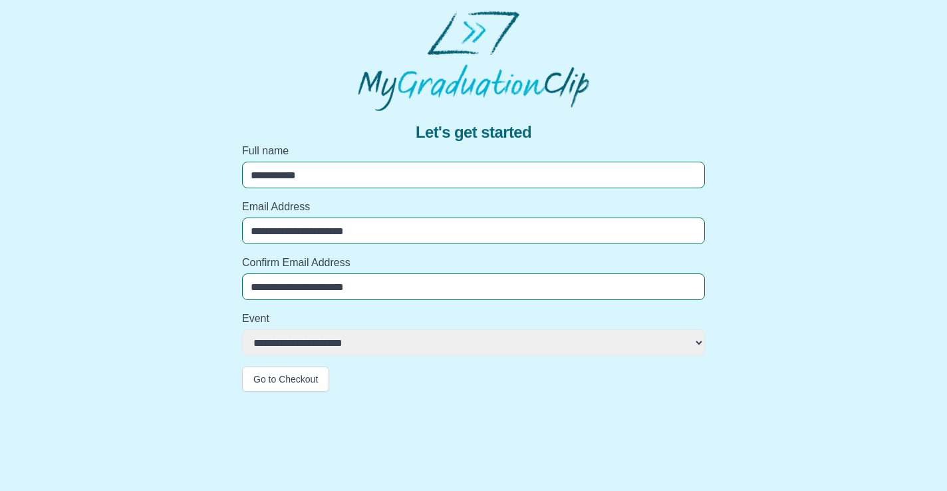
click at [376, 343] on select "**********" at bounding box center [473, 342] width 463 height 27
select select "**********"
click at [242, 329] on select "**********" at bounding box center [473, 342] width 463 height 27
click at [298, 382] on button "Go to Checkout" at bounding box center [285, 378] width 87 height 25
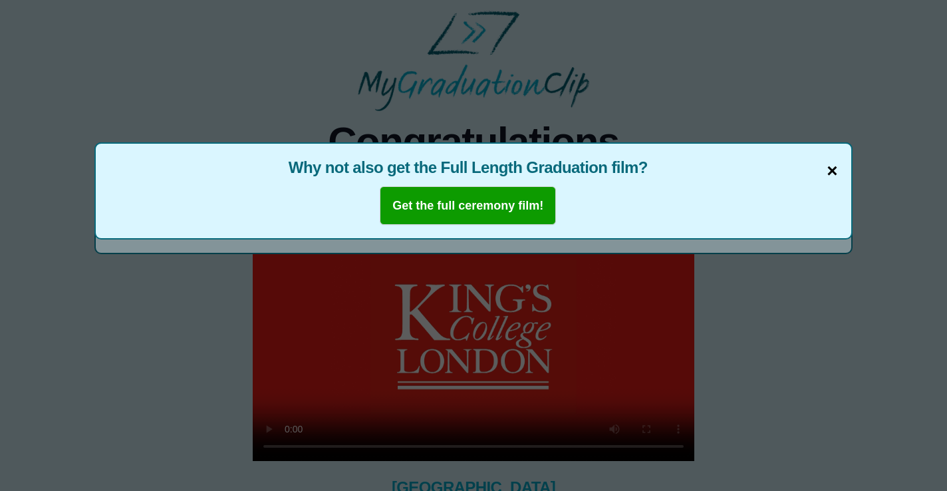
click at [835, 170] on span "×" at bounding box center [831, 171] width 11 height 28
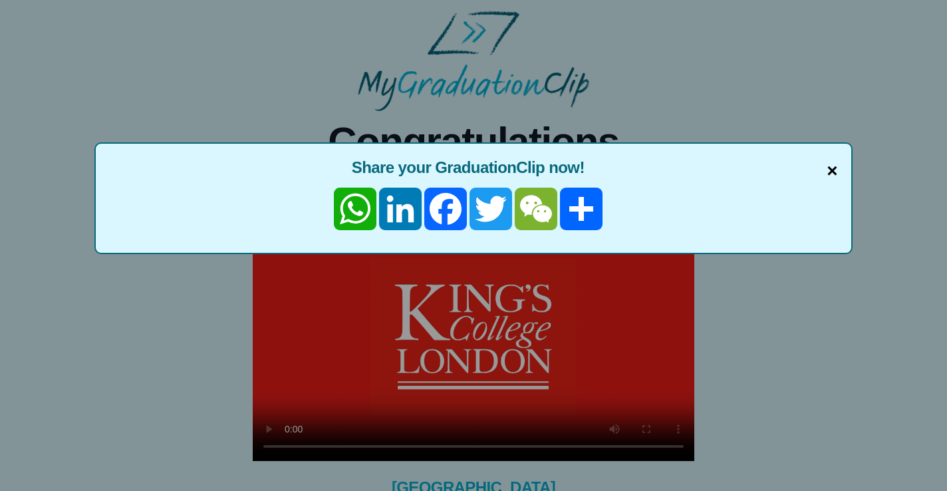
click at [831, 170] on span "×" at bounding box center [831, 171] width 11 height 28
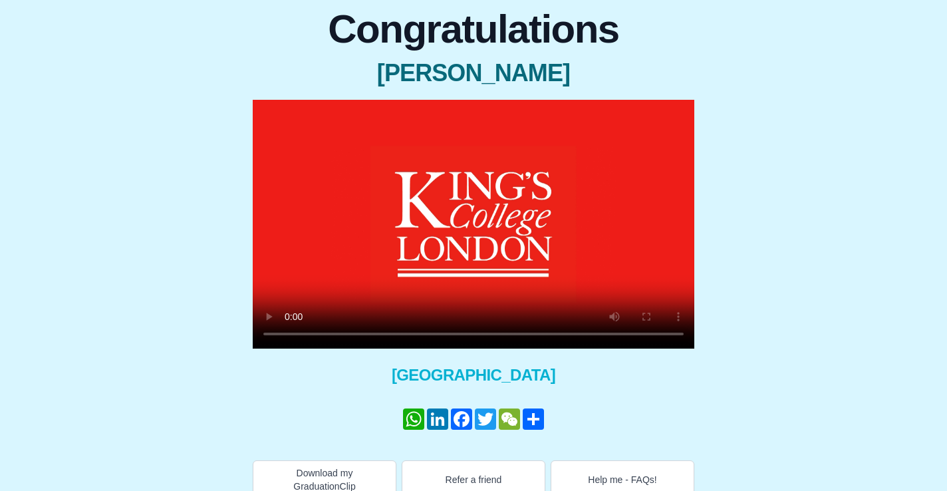
scroll to position [131, 0]
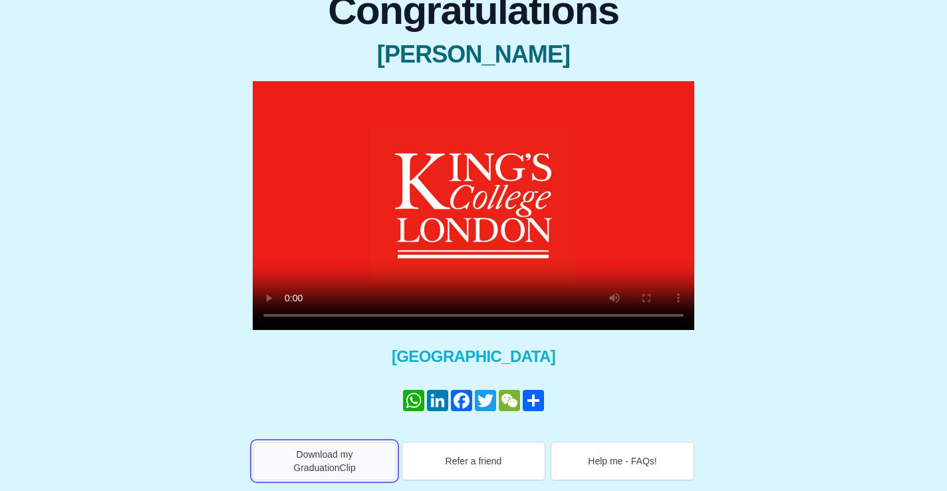
click at [320, 456] on button "Download my GraduationClip" at bounding box center [325, 460] width 144 height 39
